Goal: Task Accomplishment & Management: Complete application form

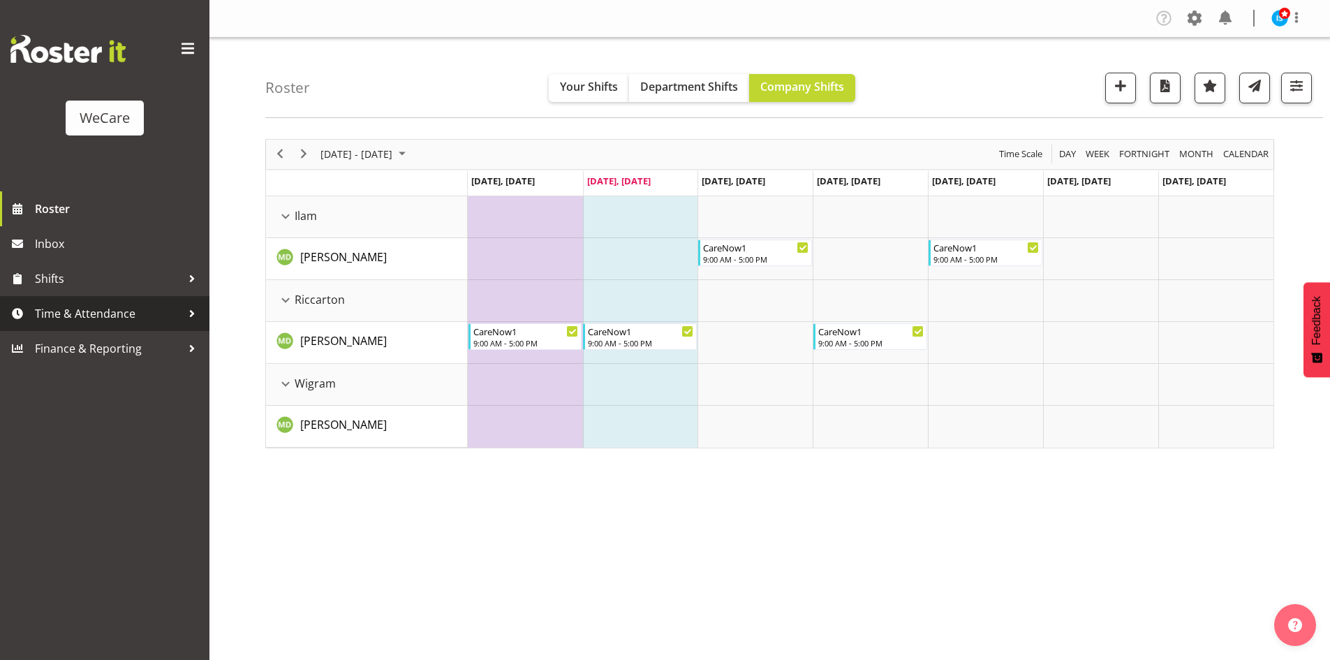
click at [108, 323] on span "Time & Attendance" at bounding box center [108, 313] width 147 height 21
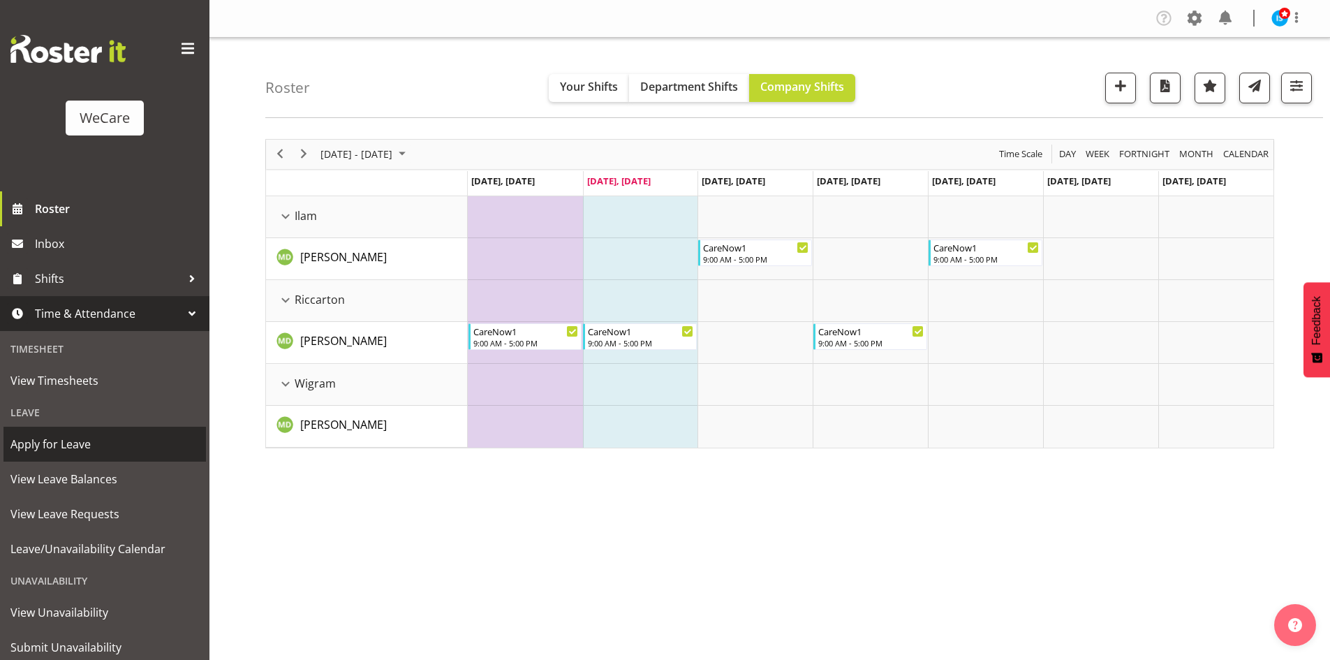
click at [121, 451] on span "Apply for Leave" at bounding box center [104, 444] width 188 height 21
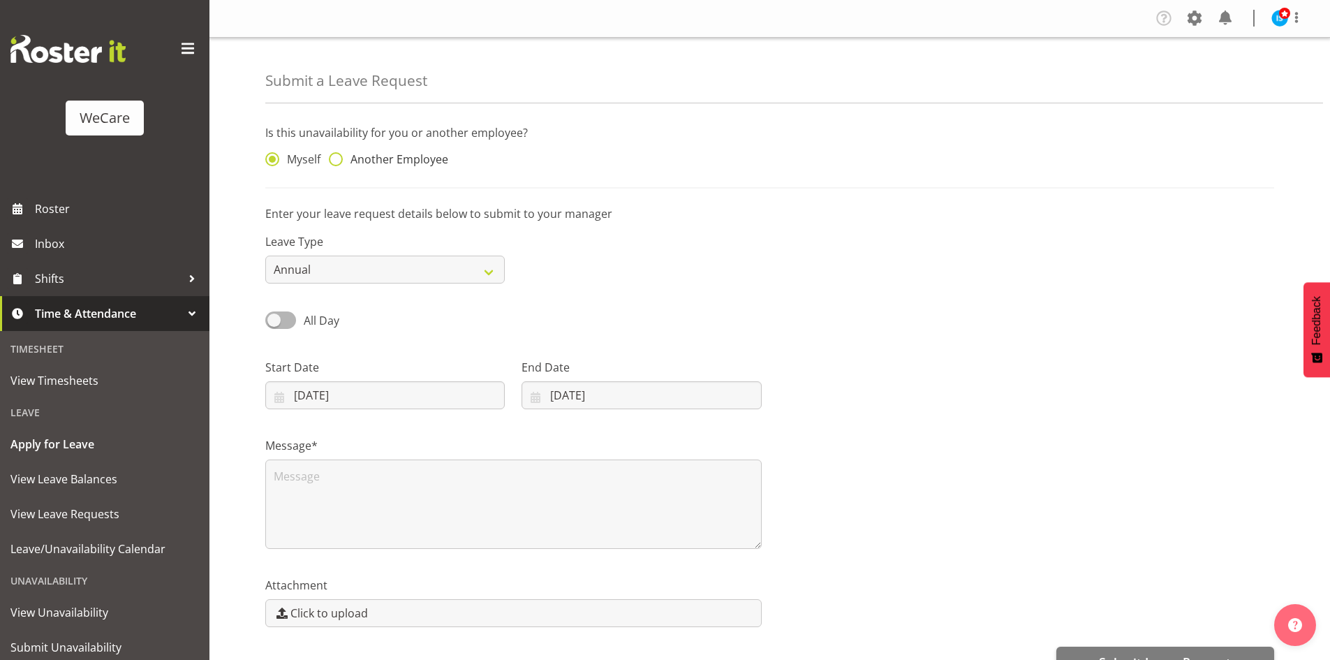
click at [373, 152] on span "Another Employee" at bounding box center [395, 159] width 105 height 14
click at [338, 155] on input "Another Employee" at bounding box center [333, 159] width 9 height 9
radio input "true"
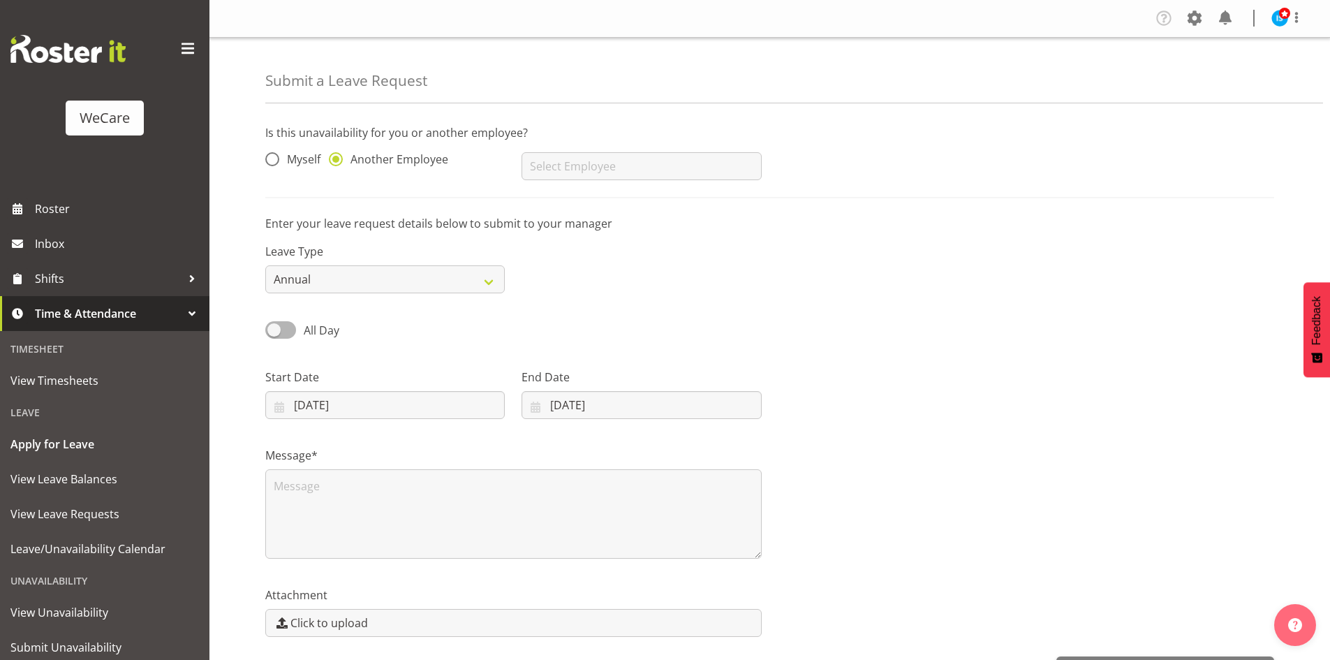
click at [605, 145] on div "AJ Jones Aleea Devenport Alex Ferguson Amy Johannsen Andrea Ramirez Andrew Casb…" at bounding box center [641, 161] width 256 height 56
click at [608, 168] on input "text" at bounding box center [640, 166] width 239 height 28
type input "[PERSON_NAME]"
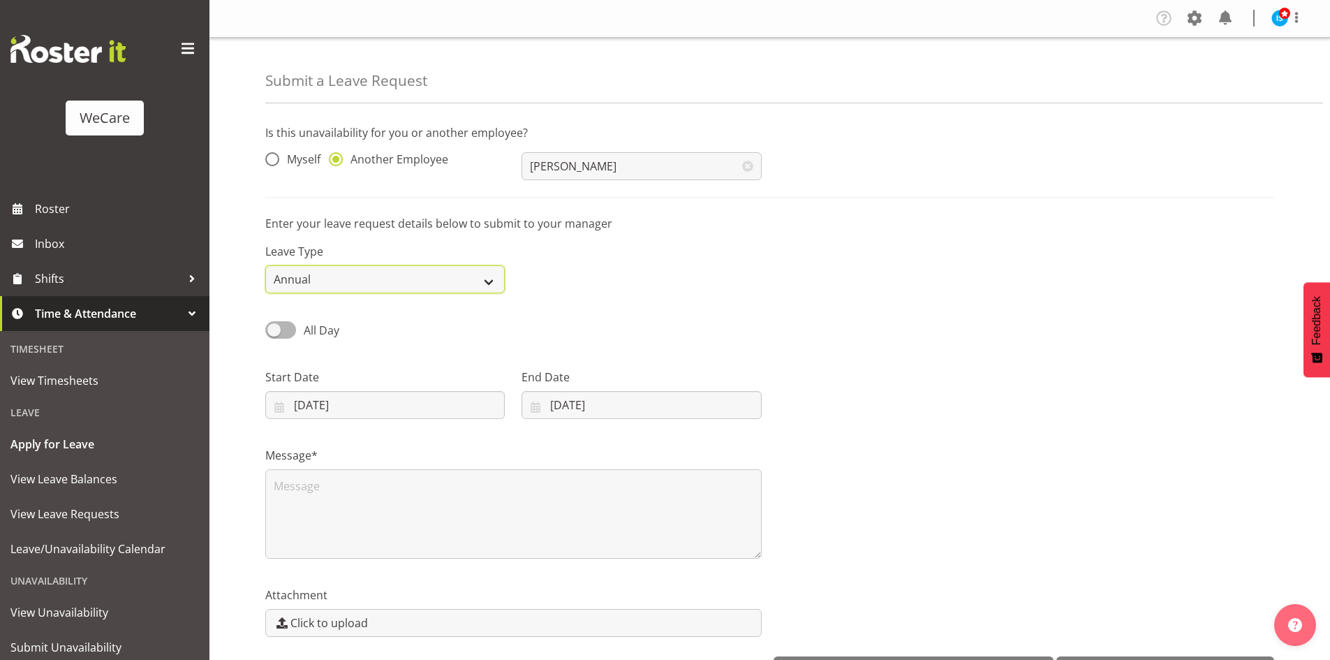
click at [359, 267] on select "Annual Sick Leave Without Pay Bereavement Domestic Violence Parental Jury Servi…" at bounding box center [384, 279] width 239 height 28
click at [737, 304] on div "All Day Single Day" at bounding box center [770, 325] width 1026 height 47
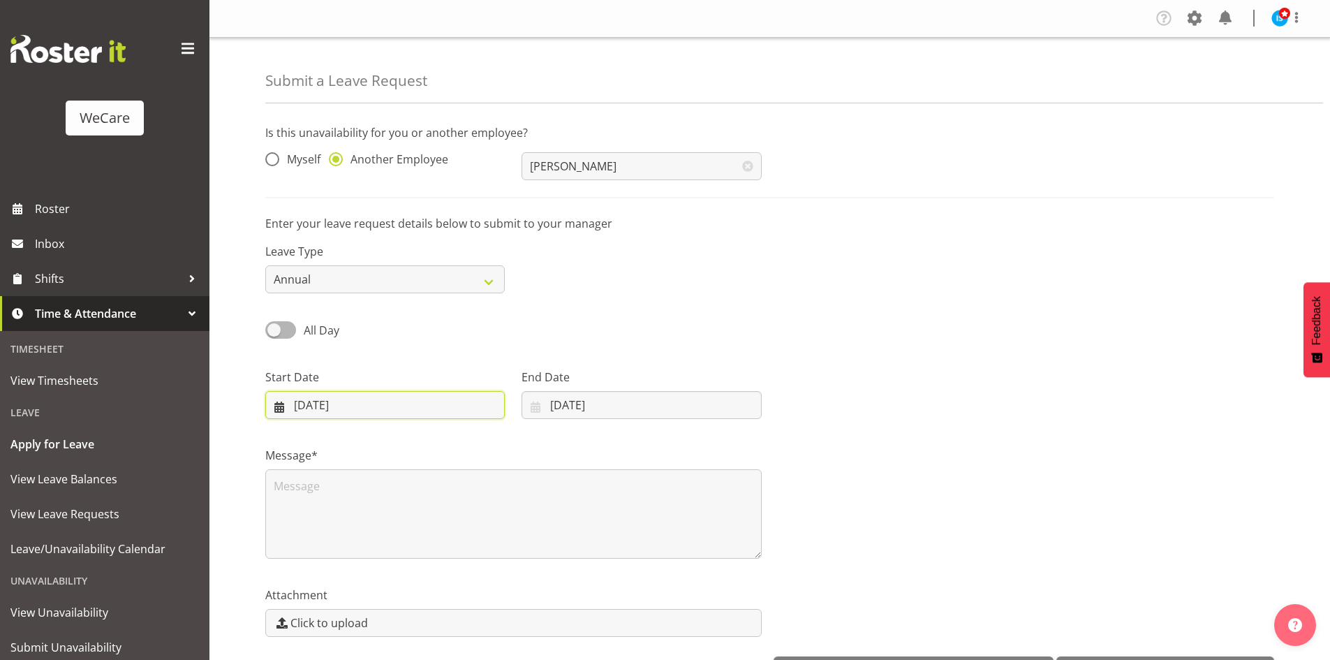
click at [369, 403] on input "23/09/2025" at bounding box center [384, 405] width 239 height 28
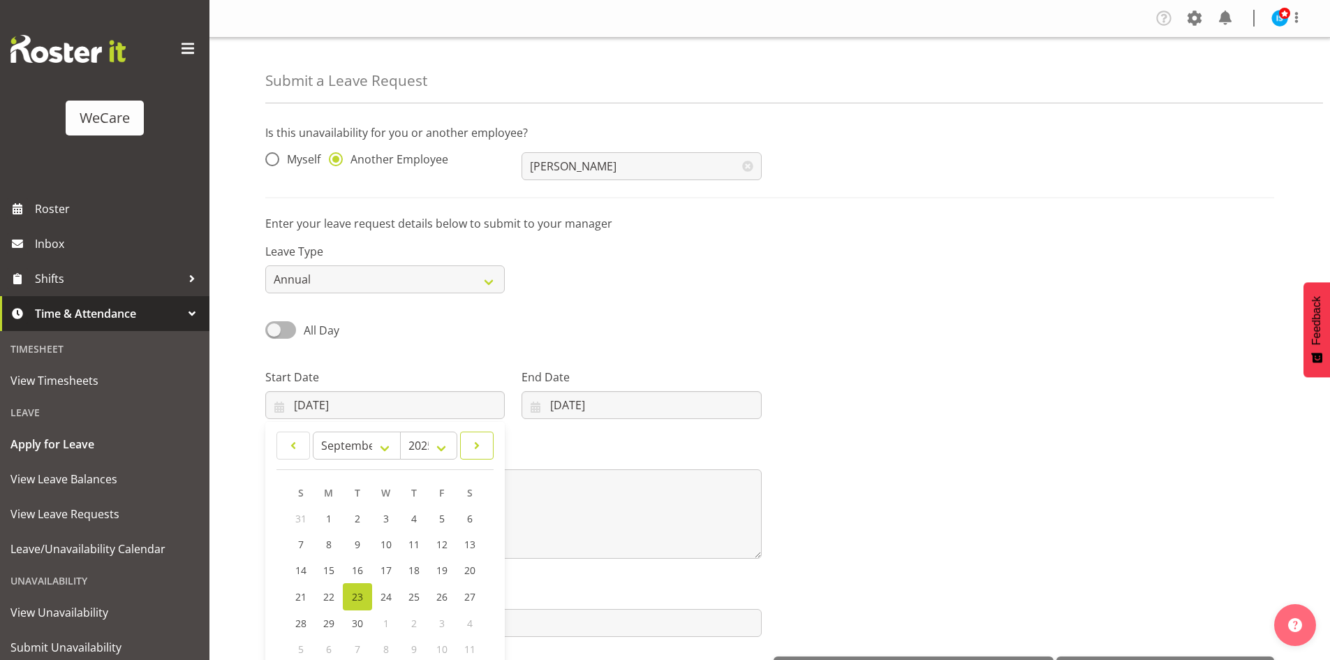
click at [471, 446] on span at bounding box center [476, 445] width 15 height 17
select select "10"
click at [366, 572] on link "11" at bounding box center [357, 570] width 28 height 26
type input "11/11/2025"
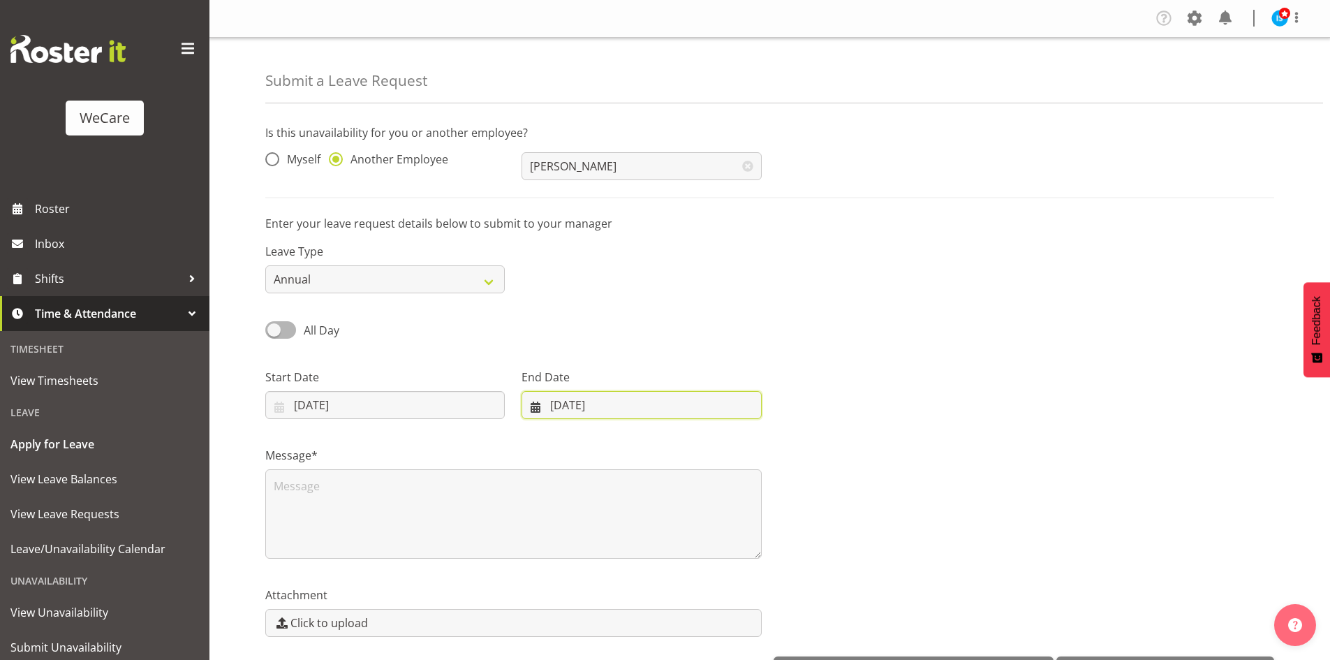
click at [630, 409] on input "23/09/2025" at bounding box center [640, 405] width 239 height 28
click at [727, 439] on link at bounding box center [716, 445] width 35 height 28
select select "10"
click at [605, 572] on span "11" at bounding box center [605, 569] width 11 height 13
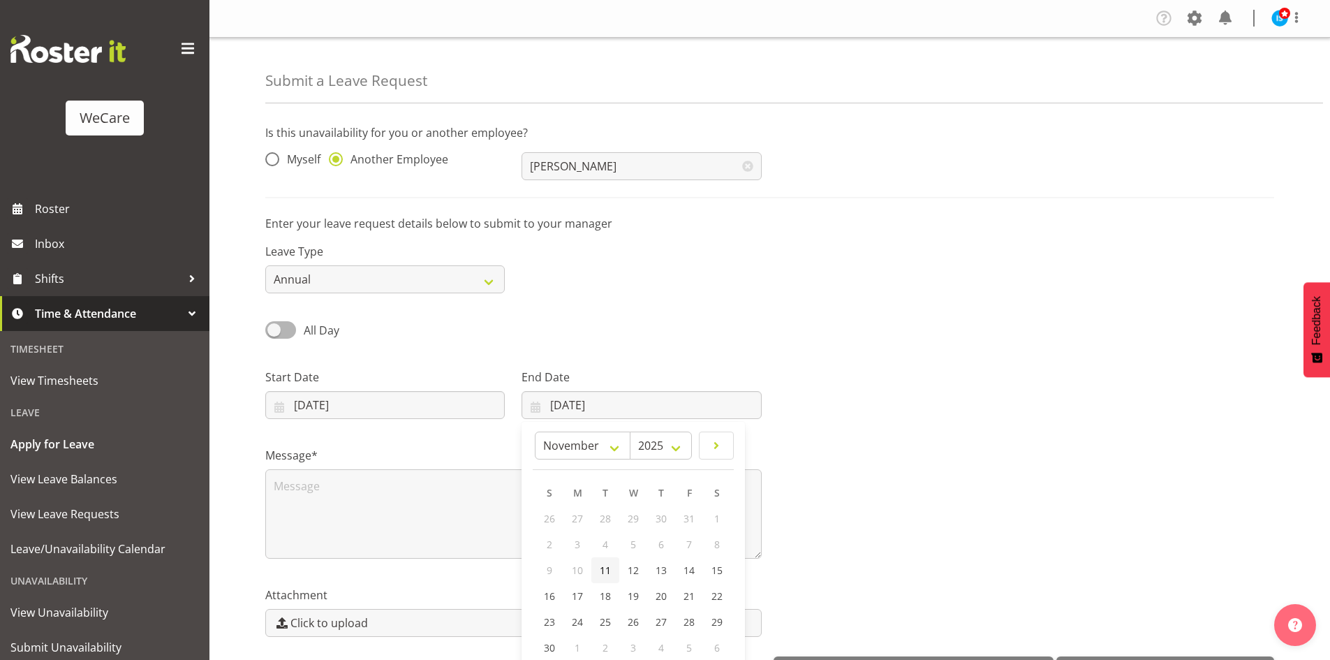
type input "11/11/2025"
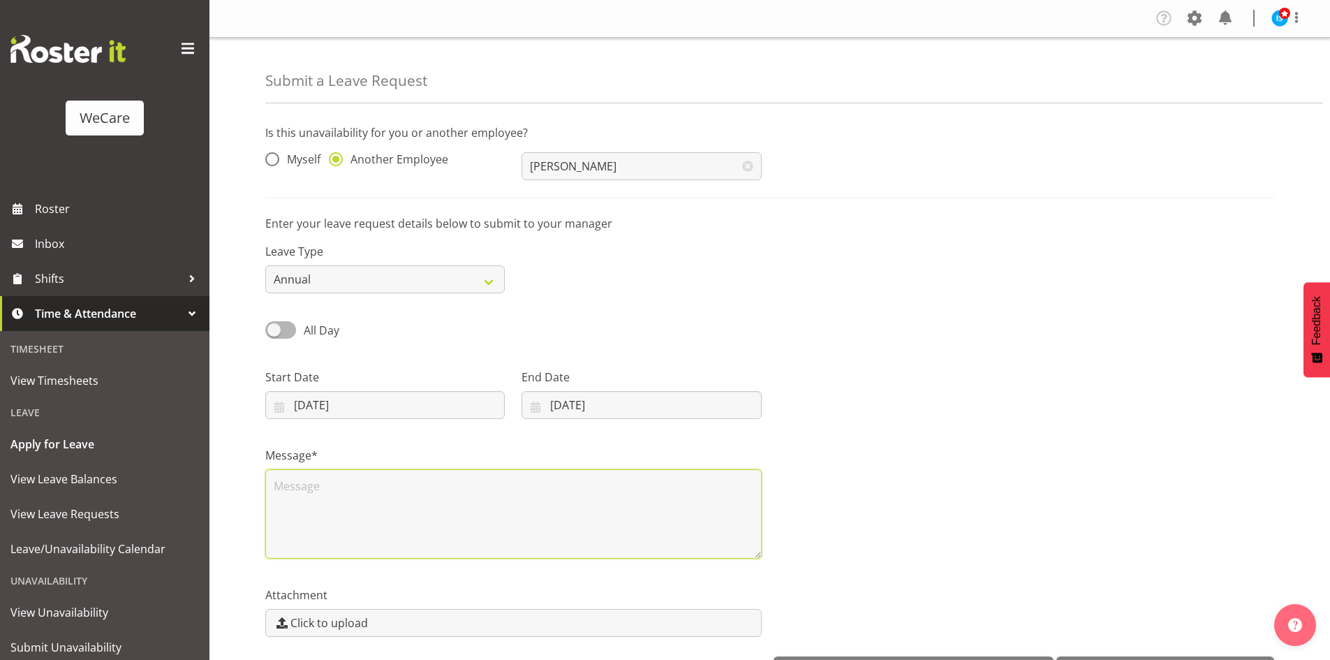
click at [479, 513] on textarea at bounding box center [513, 513] width 496 height 89
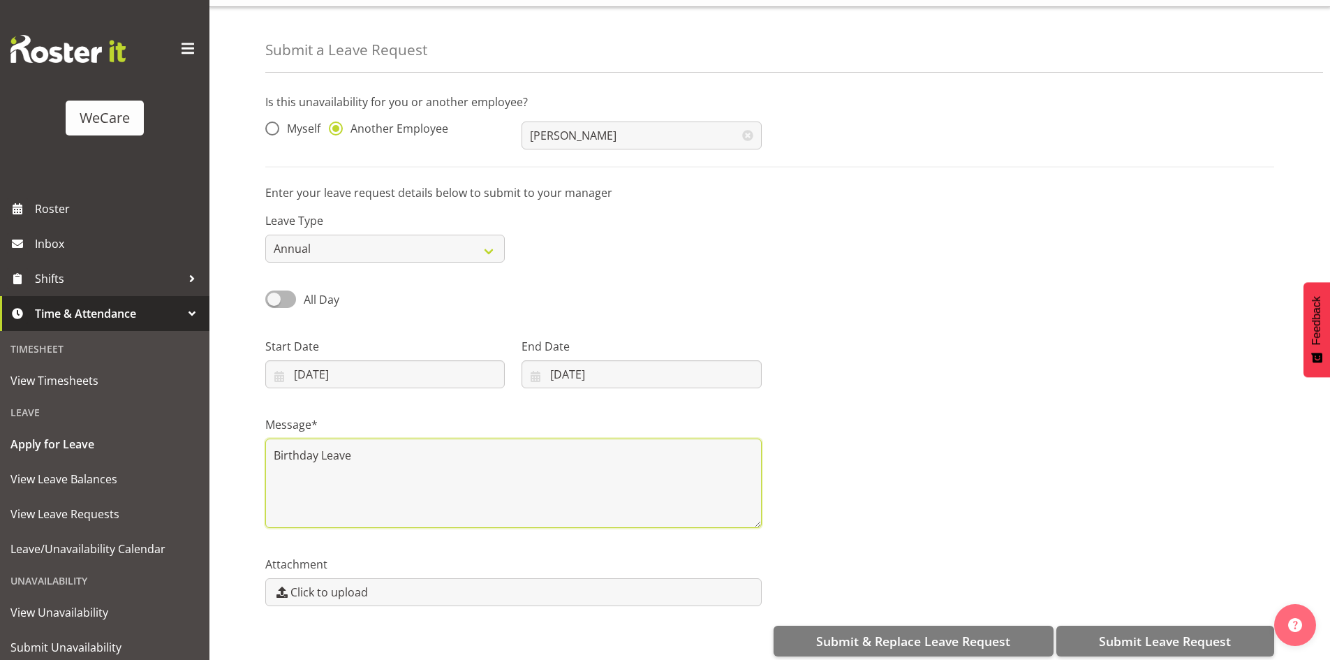
scroll to position [48, 0]
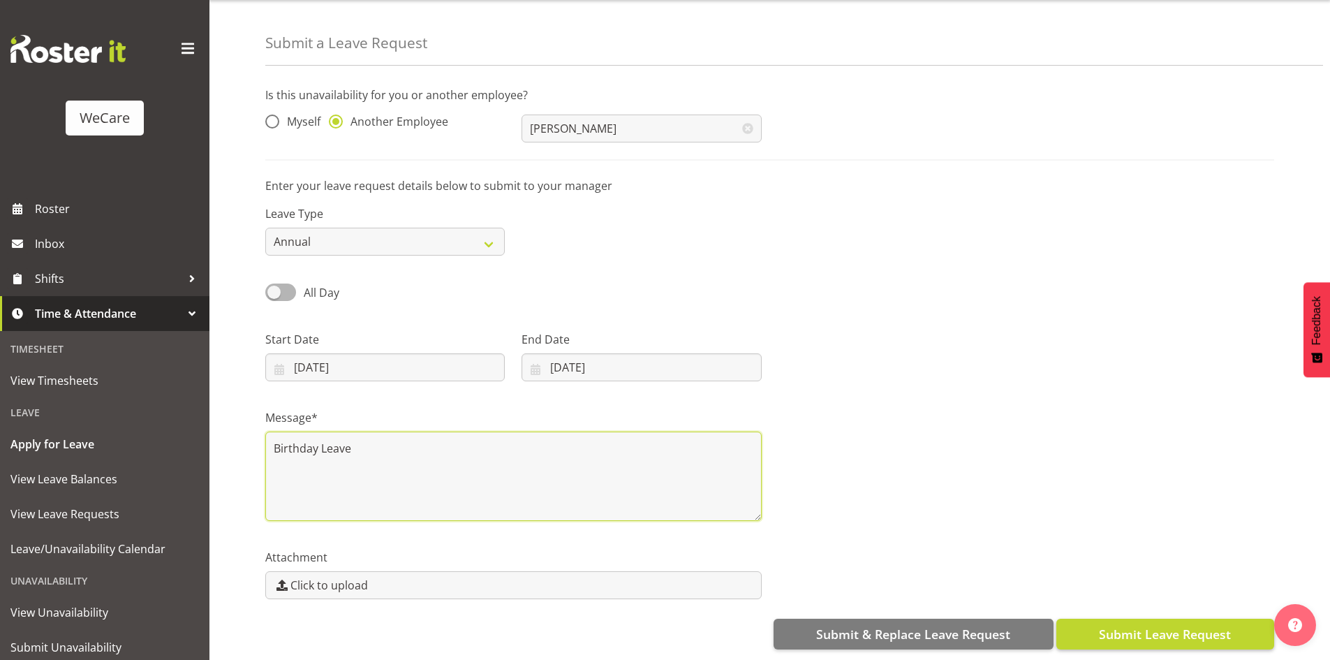
type textarea "Birthday Leave"
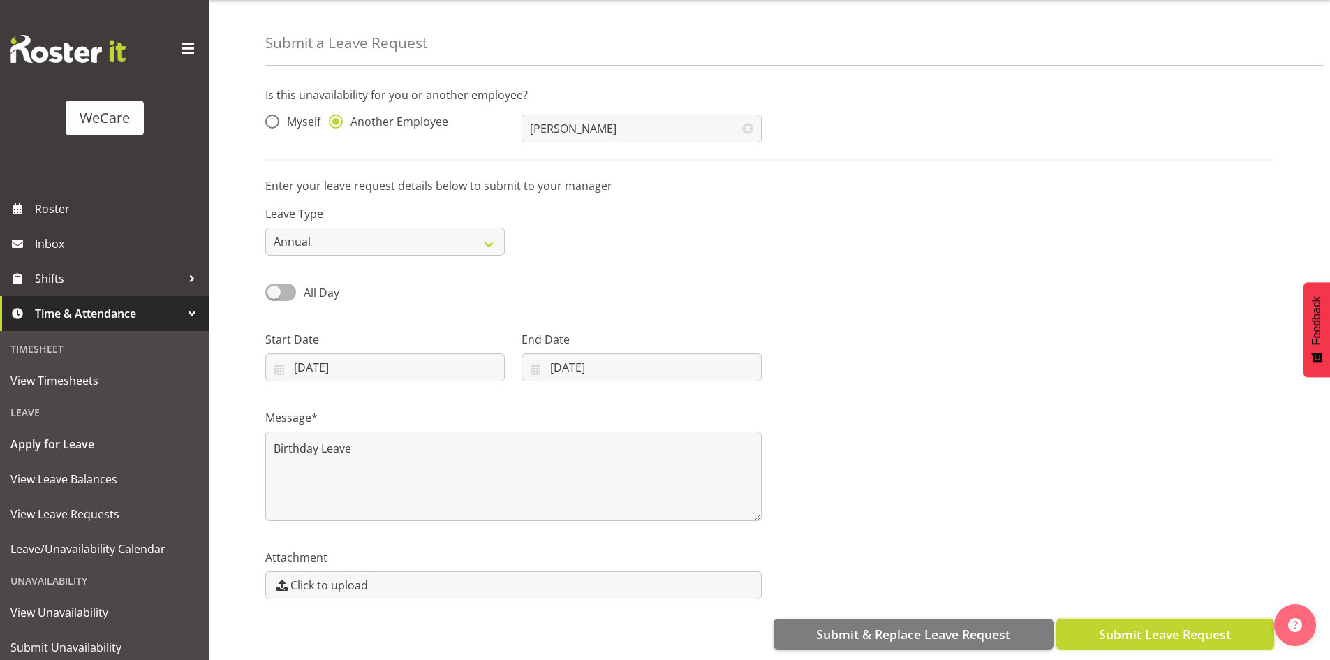
click at [1113, 625] on span "Submit Leave Request" at bounding box center [1165, 634] width 132 height 18
